Goal: Check status: Check status

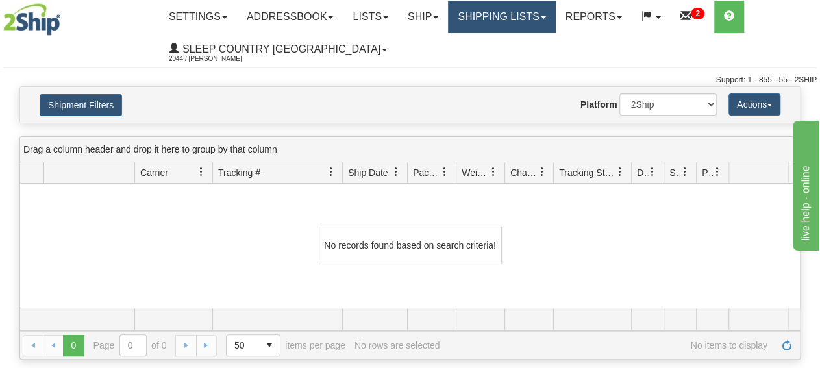
click at [510, 23] on link "Shipping lists" at bounding box center [501, 17] width 107 height 32
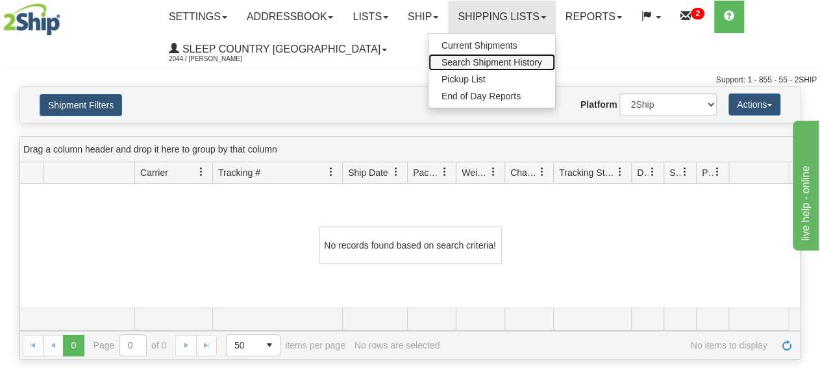
click at [533, 64] on span "Search Shipment History" at bounding box center [492, 62] width 101 height 10
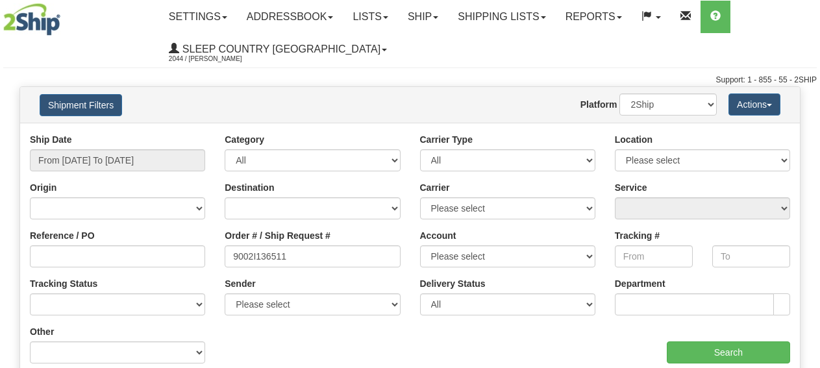
click at [704, 351] on input "Search" at bounding box center [728, 353] width 123 height 22
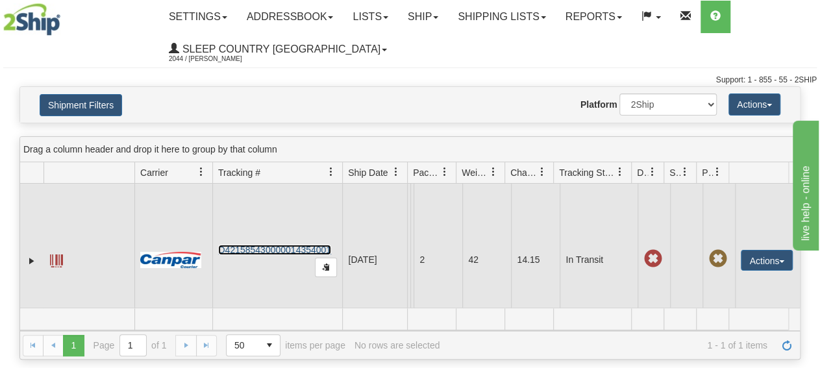
click at [261, 255] on link "D421585430000014354001" at bounding box center [274, 250] width 113 height 10
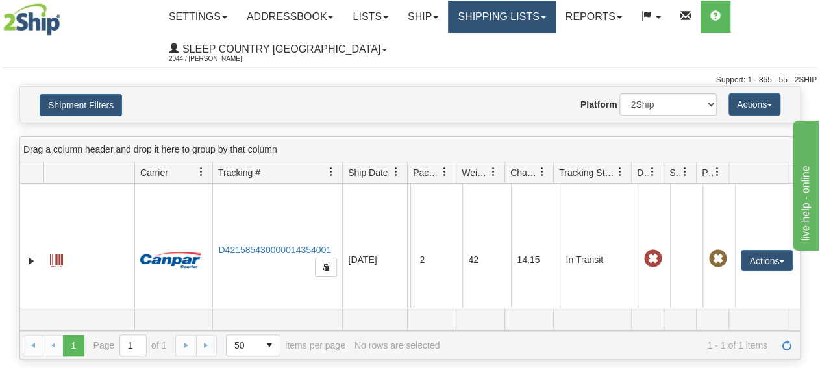
click at [505, 14] on link "Shipping lists" at bounding box center [501, 17] width 107 height 32
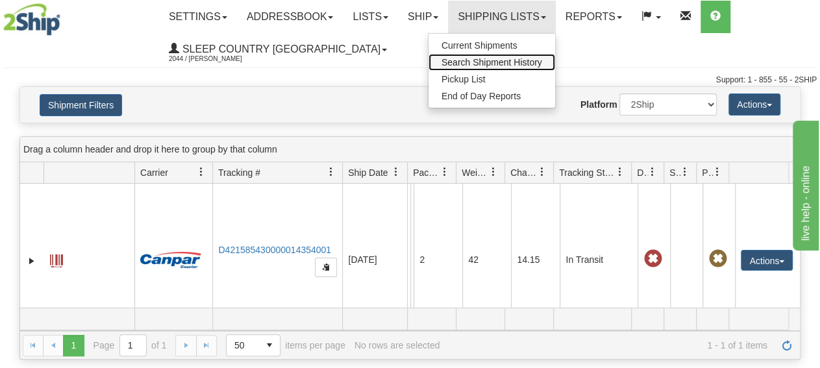
click at [512, 66] on span "Search Shipment History" at bounding box center [492, 62] width 101 height 10
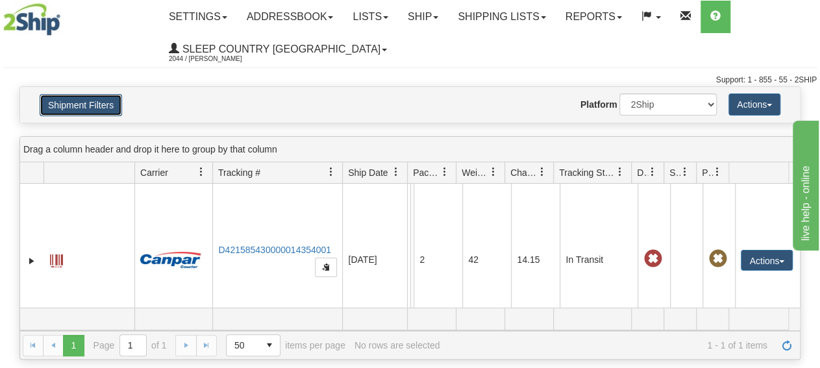
click at [89, 105] on button "Shipment Filters" at bounding box center [81, 105] width 82 height 22
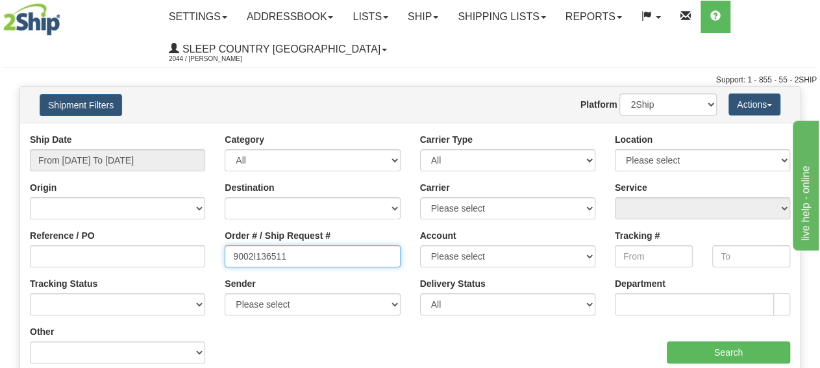
drag, startPoint x: 323, startPoint y: 258, endPoint x: 90, endPoint y: 224, distance: 234.9
click at [225, 245] on input "9002I136511" at bounding box center [312, 256] width 175 height 22
paste input "0I135377"
type input "9000I135377"
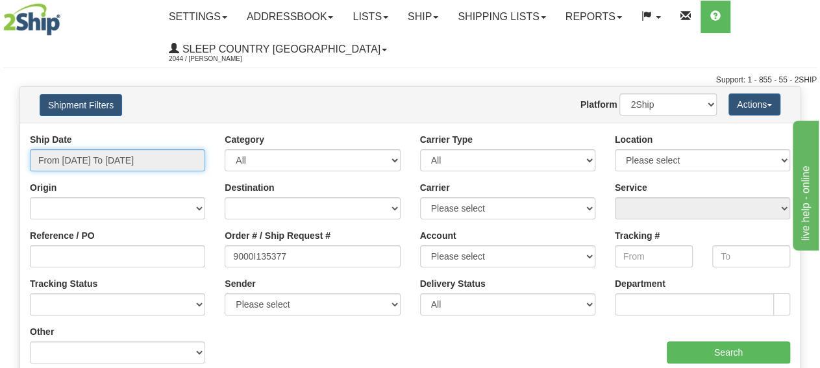
click at [120, 159] on input "From [DATE] To [DATE]" at bounding box center [117, 160] width 175 height 22
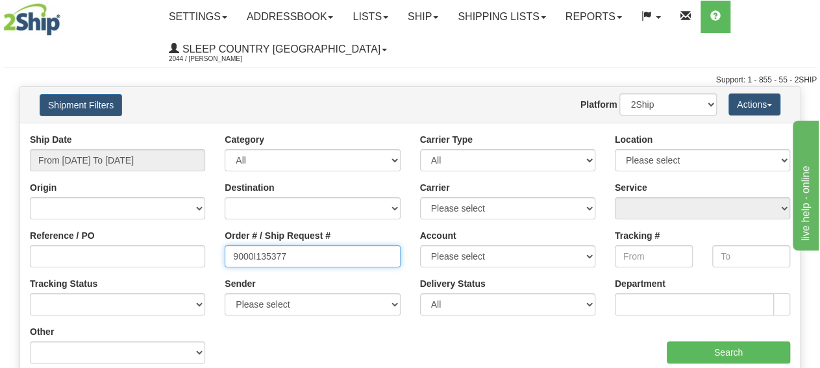
click at [341, 260] on input "9000I135377" at bounding box center [312, 256] width 175 height 22
type input "9000I135377"
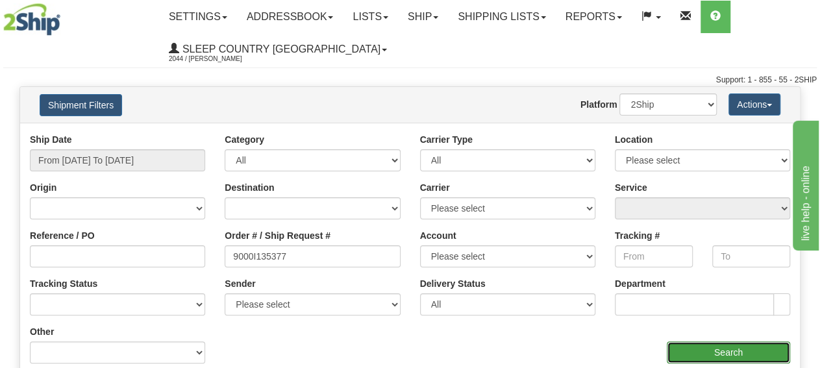
click at [689, 356] on input "Search" at bounding box center [728, 353] width 123 height 22
